Goal: Task Accomplishment & Management: Manage account settings

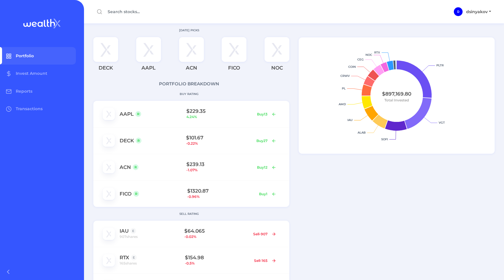
scroll to position [51, 0]
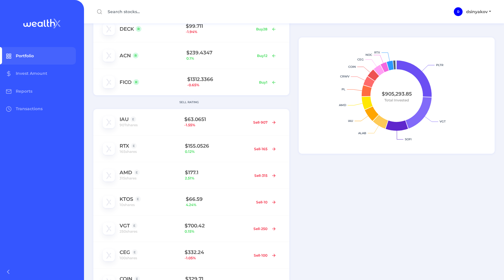
scroll to position [116, 0]
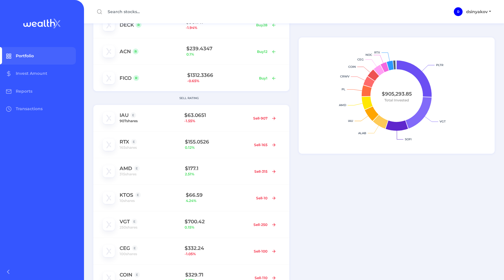
click at [126, 120] on span "907 shares" at bounding box center [129, 121] width 18 height 6
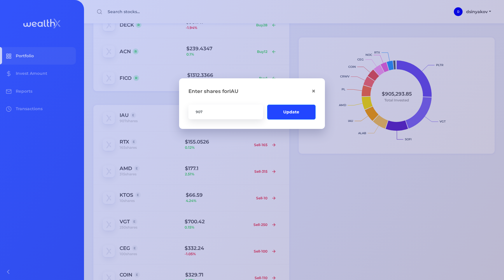
click at [206, 111] on input "907" at bounding box center [226, 111] width 75 height 15
type input "9"
type input "1000"
click at [285, 116] on button "Update" at bounding box center [291, 111] width 48 height 15
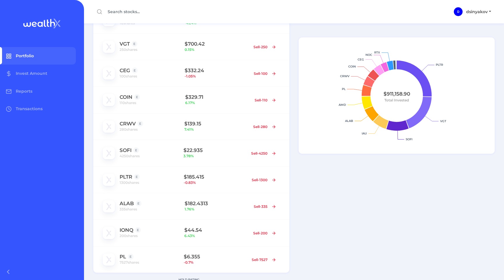
scroll to position [294, 0]
click at [138, 182] on span "1300 shares" at bounding box center [130, 182] width 20 height 6
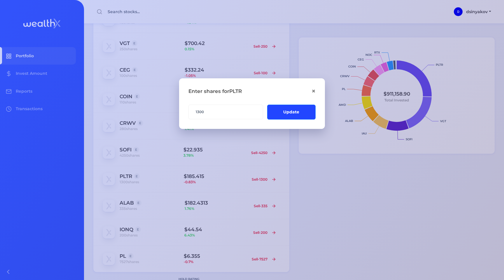
click at [226, 114] on input "1300" at bounding box center [226, 111] width 75 height 15
type input "1200"
click at [286, 112] on button "Update" at bounding box center [291, 111] width 48 height 15
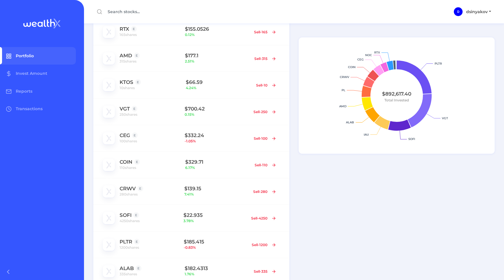
scroll to position [228, 0]
click at [132, 89] on span "10 shares" at bounding box center [127, 88] width 15 height 6
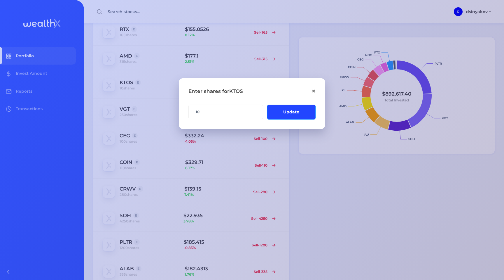
click at [222, 111] on input "10" at bounding box center [226, 111] width 75 height 15
type input "160"
click at [291, 117] on button "Update" at bounding box center [291, 111] width 48 height 15
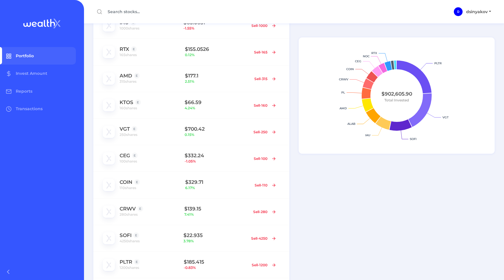
scroll to position [208, 0]
